Goal: Information Seeking & Learning: Learn about a topic

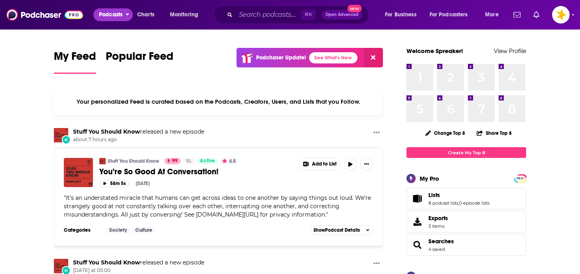
click at [119, 18] on span "Podcasts" at bounding box center [111, 14] width 24 height 11
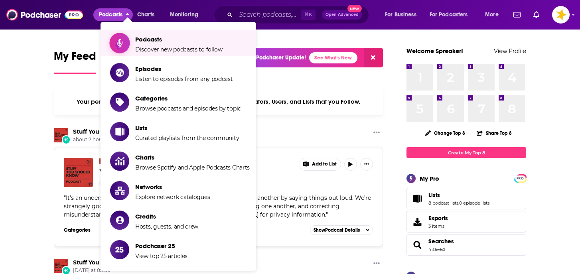
click at [146, 43] on span "Podcasts Discover new podcasts to follow" at bounding box center [178, 43] width 87 height 20
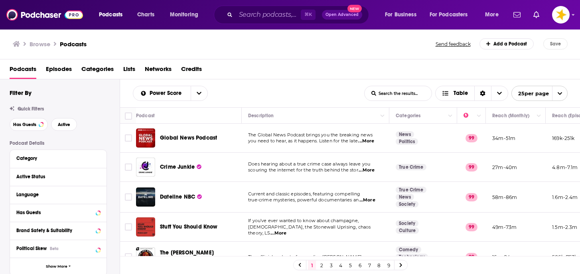
scroll to position [4, 0]
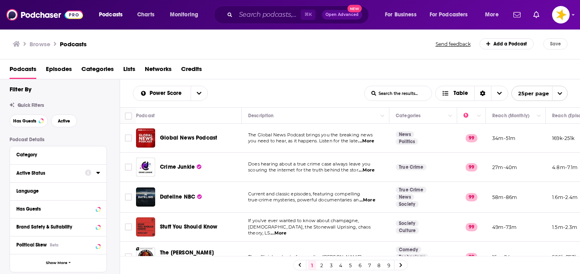
click at [45, 177] on button "Active Status" at bounding box center [50, 173] width 69 height 10
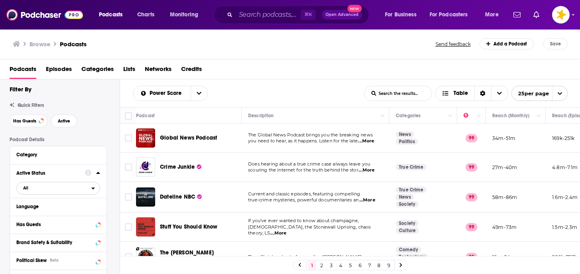
click at [43, 191] on span "All" at bounding box center [54, 188] width 75 height 10
click at [36, 215] on span "Active" at bounding box center [40, 214] width 40 height 4
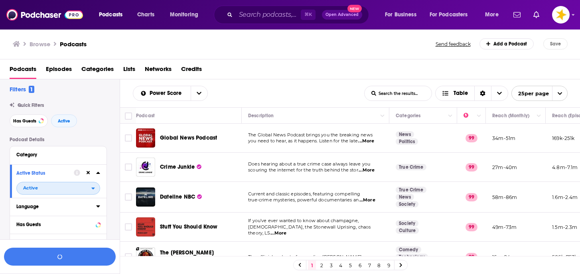
scroll to position [7, 0]
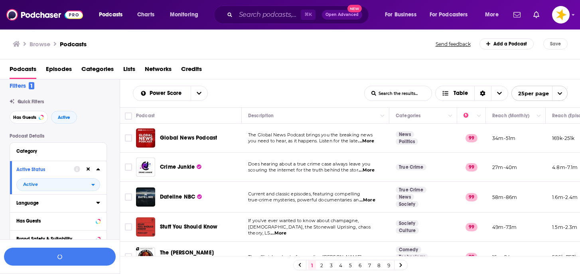
click at [44, 205] on div "Language" at bounding box center [53, 203] width 75 height 6
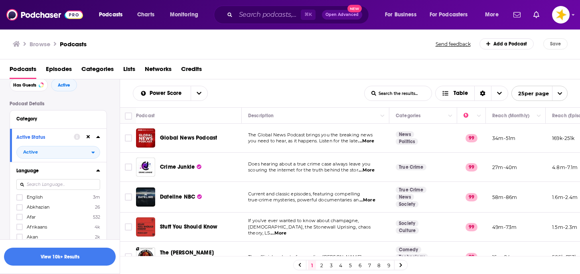
scroll to position [56, 0]
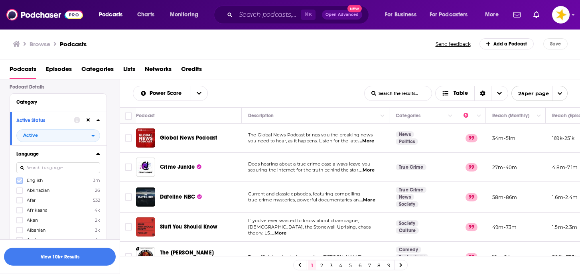
click at [20, 181] on icon at bounding box center [19, 180] width 5 height 5
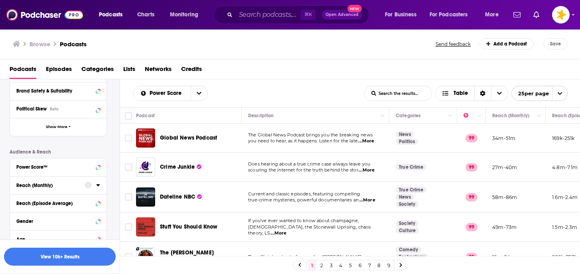
scroll to position [257, 0]
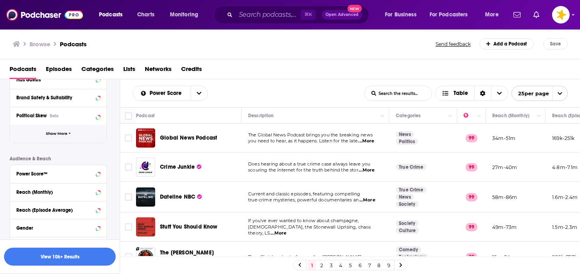
click at [61, 129] on button "Show More" at bounding box center [58, 134] width 96 height 18
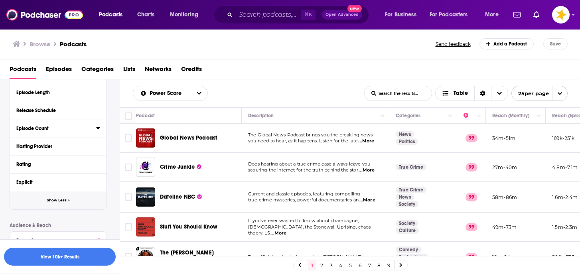
scroll to position [353, 0]
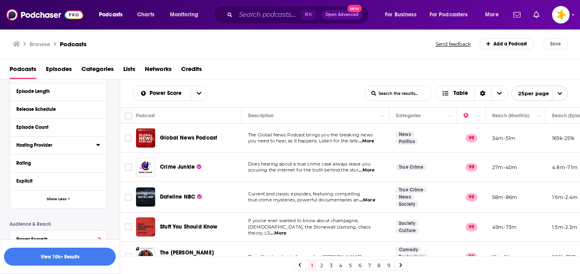
click at [55, 145] on div "Hosting Provider" at bounding box center [53, 145] width 75 height 6
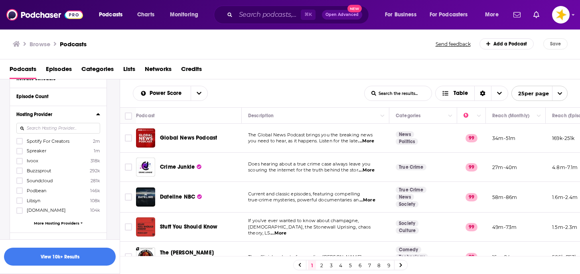
scroll to position [386, 0]
click at [19, 187] on icon at bounding box center [19, 189] width 5 height 5
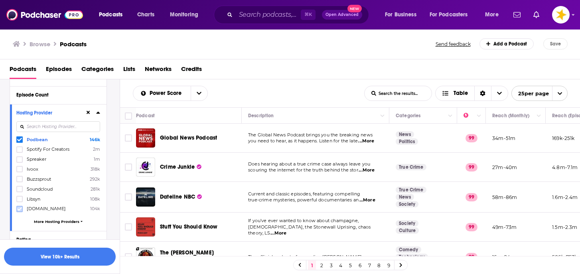
click at [20, 207] on icon at bounding box center [19, 209] width 5 height 4
click at [51, 254] on button "button" at bounding box center [60, 257] width 112 height 18
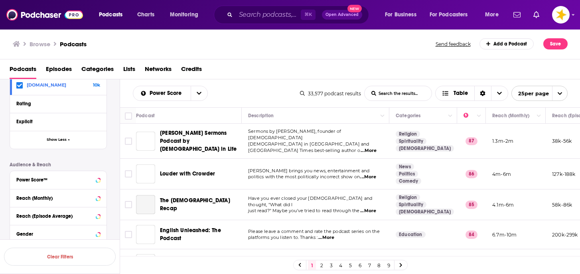
scroll to position [368, 0]
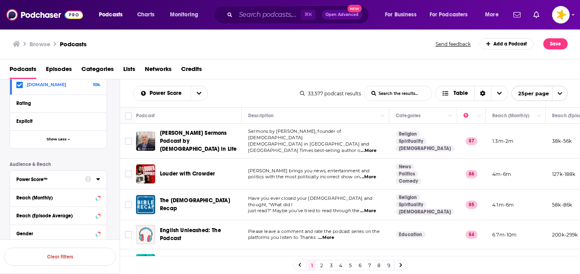
click at [60, 180] on div "Power Score™" at bounding box center [47, 180] width 63 height 6
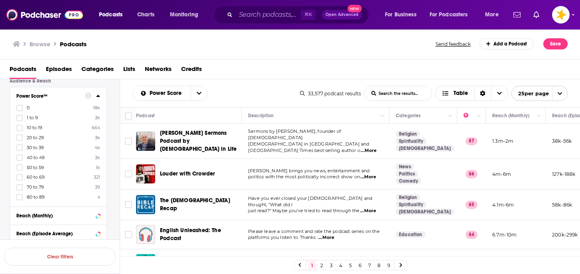
scroll to position [459, 0]
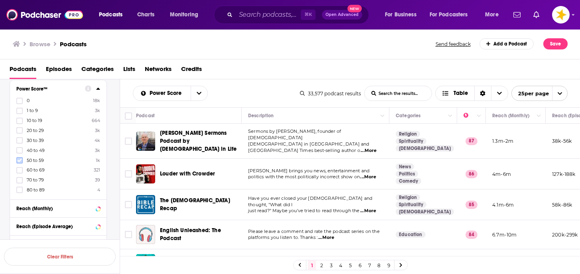
click at [21, 161] on icon at bounding box center [19, 160] width 5 height 5
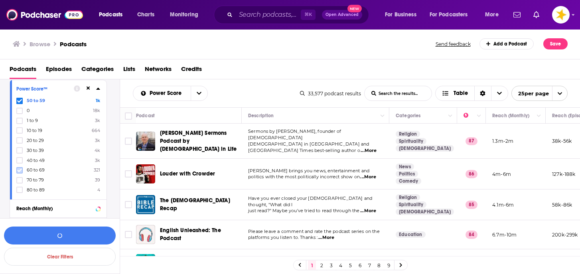
click at [20, 171] on icon at bounding box center [19, 170] width 5 height 5
click at [68, 233] on button "View 2k Results" at bounding box center [60, 235] width 112 height 18
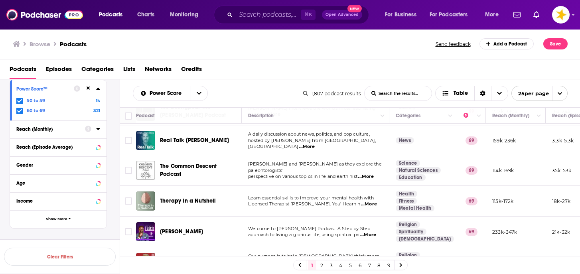
scroll to position [87, 0]
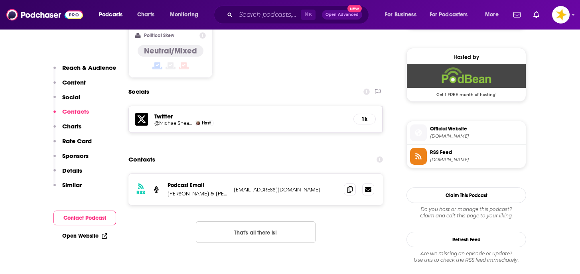
scroll to position [631, 0]
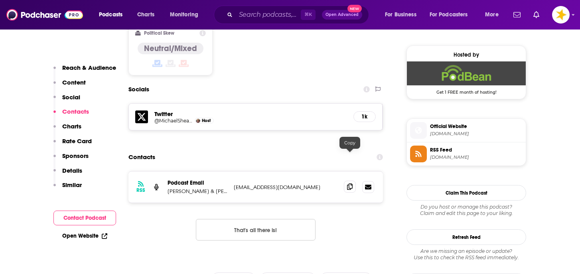
click at [346, 181] on span at bounding box center [350, 187] width 12 height 12
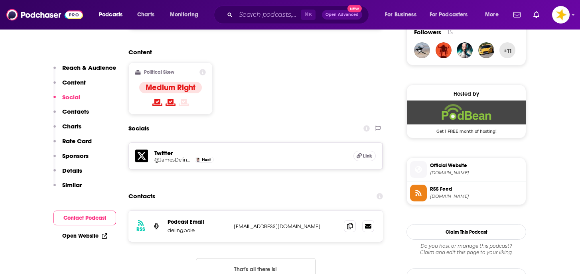
scroll to position [595, 0]
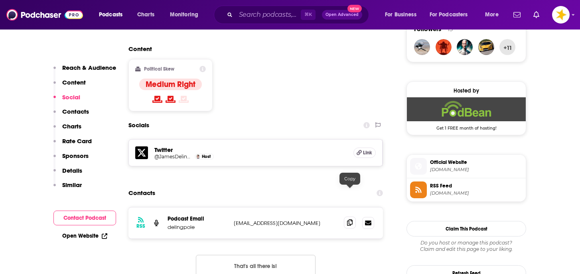
click at [350, 219] on icon at bounding box center [350, 222] width 6 height 6
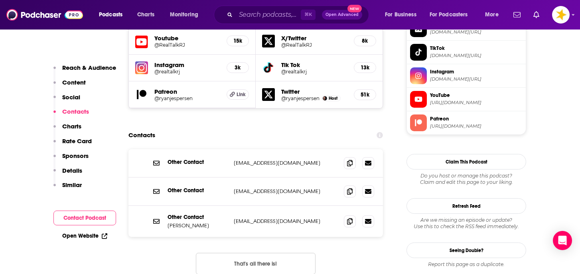
scroll to position [727, 0]
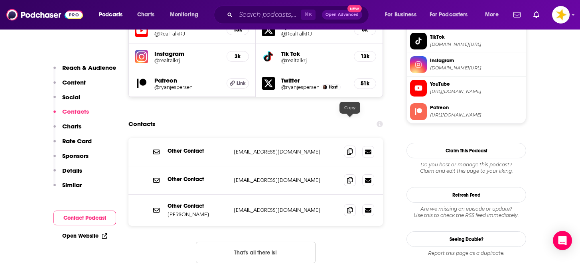
click at [349, 148] on icon at bounding box center [350, 151] width 6 height 6
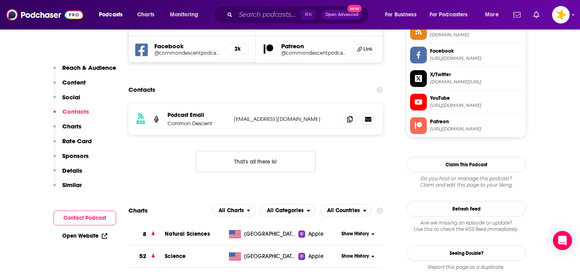
scroll to position [765, 0]
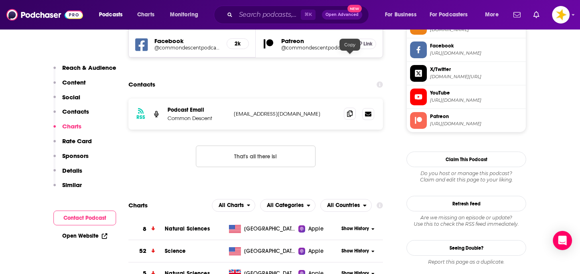
click at [349, 110] on icon at bounding box center [350, 113] width 6 height 6
click at [350, 110] on icon at bounding box center [350, 113] width 6 height 6
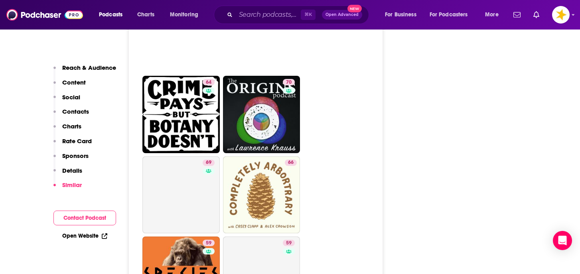
scroll to position [2095, 0]
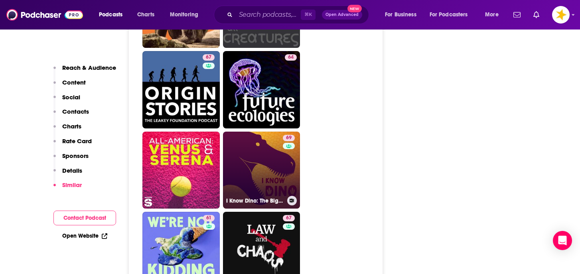
click at [242, 150] on link "69 I Know Dino: The Big Dinosaur Podcast" at bounding box center [261, 170] width 77 height 77
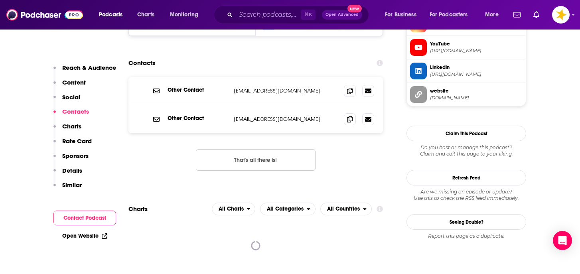
scroll to position [790, 0]
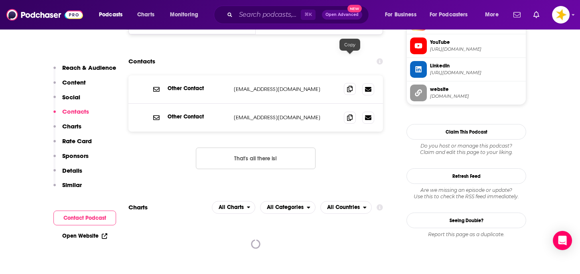
click at [350, 86] on icon at bounding box center [350, 89] width 6 height 6
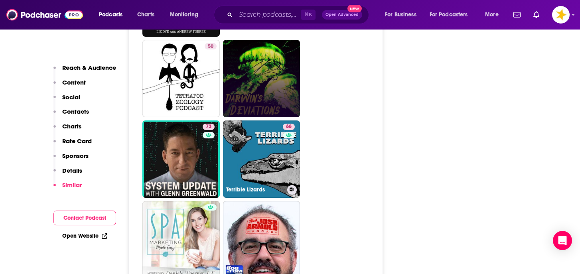
scroll to position [2042, 0]
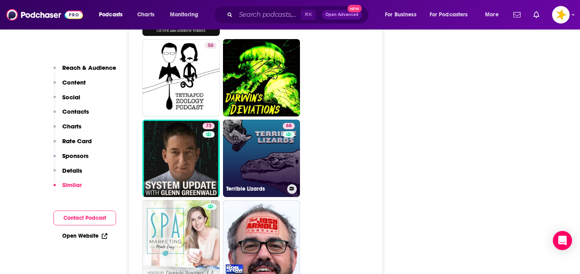
click at [257, 142] on link "68 Terrible Lizards" at bounding box center [261, 158] width 77 height 77
type input "https://www.podchaser.com/podcasts/terrible-lizards-1577302"
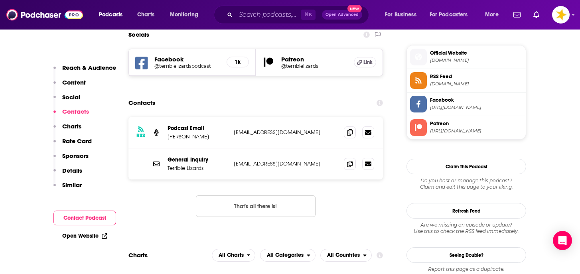
scroll to position [714, 0]
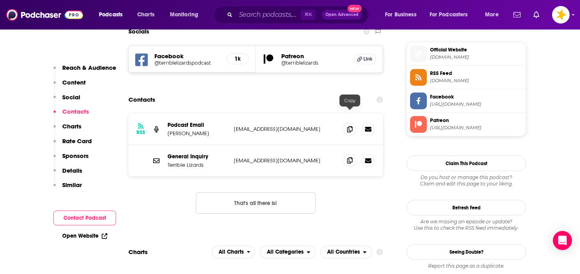
click at [349, 157] on icon at bounding box center [350, 160] width 6 height 6
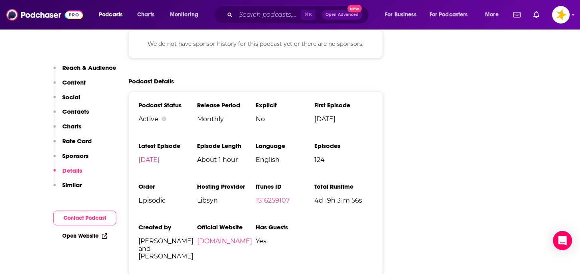
scroll to position [1150, 0]
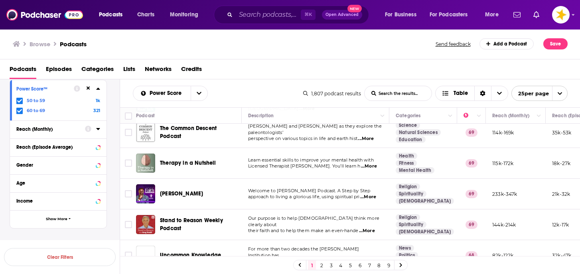
scroll to position [134, 0]
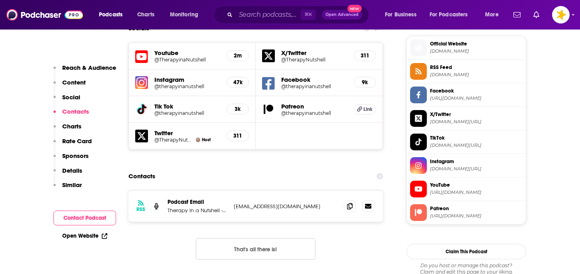
scroll to position [721, 0]
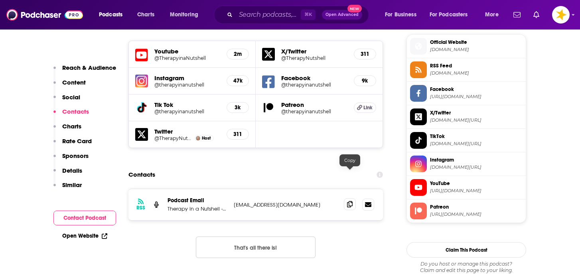
click at [346, 198] on span at bounding box center [350, 204] width 12 height 12
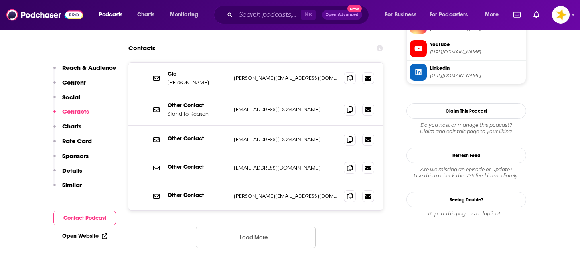
scroll to position [829, 0]
